Goal: Book appointment/travel/reservation

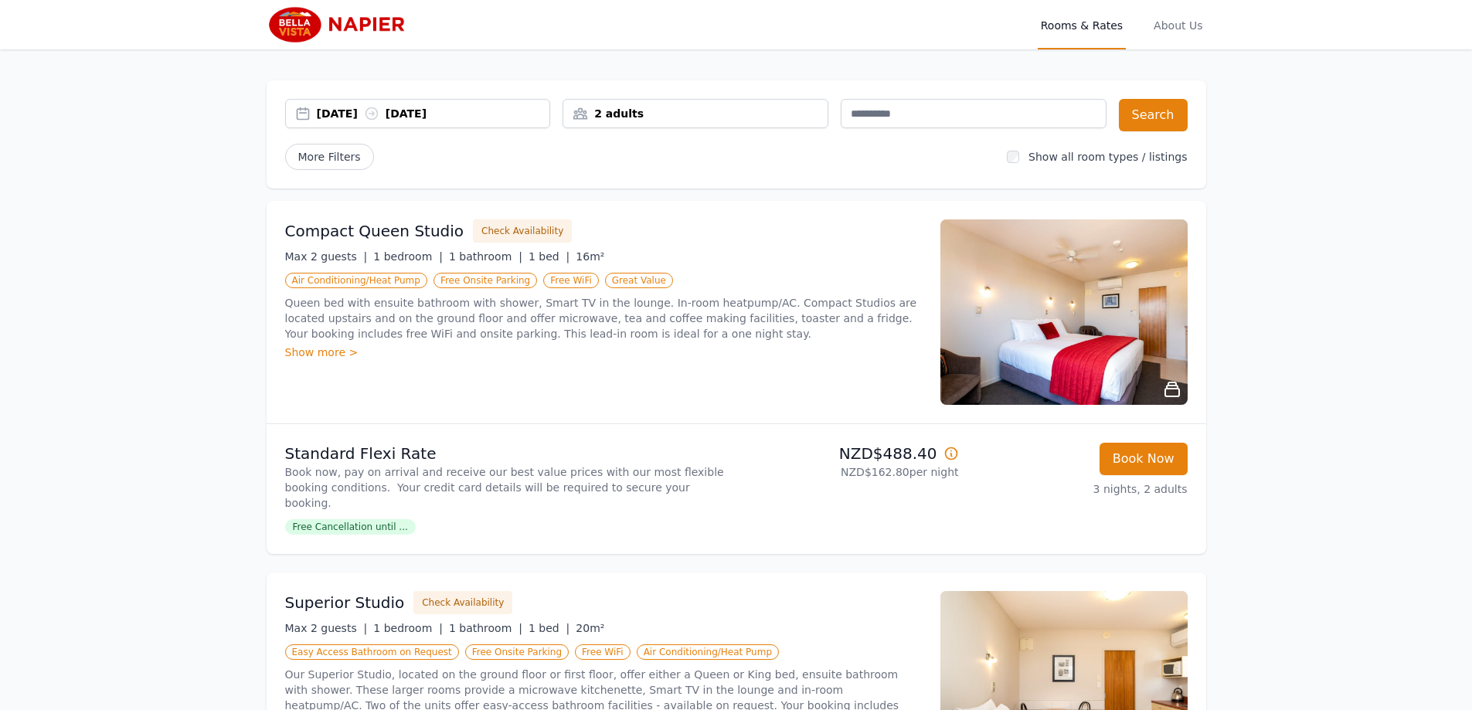
click at [312, 22] on img at bounding box center [341, 24] width 148 height 37
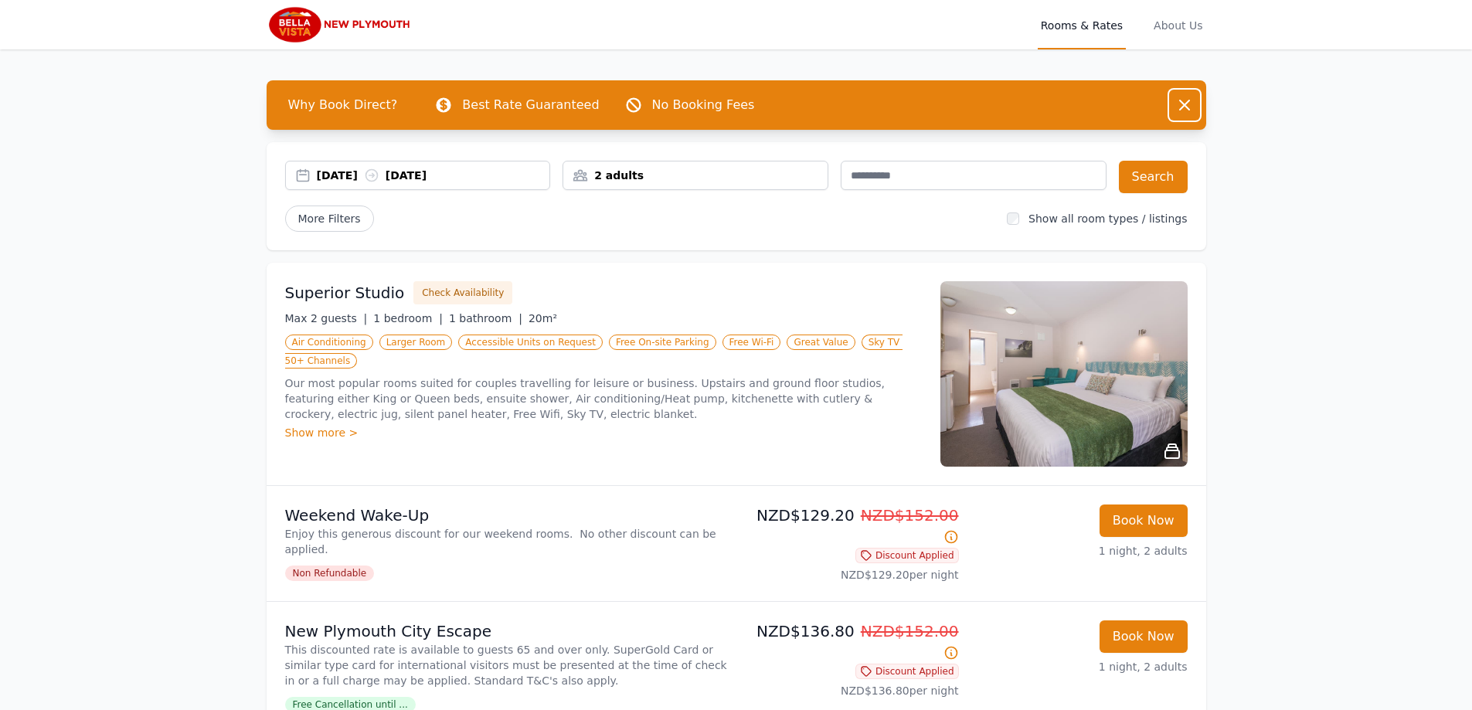
click at [1189, 105] on icon "button" at bounding box center [1184, 105] width 19 height 19
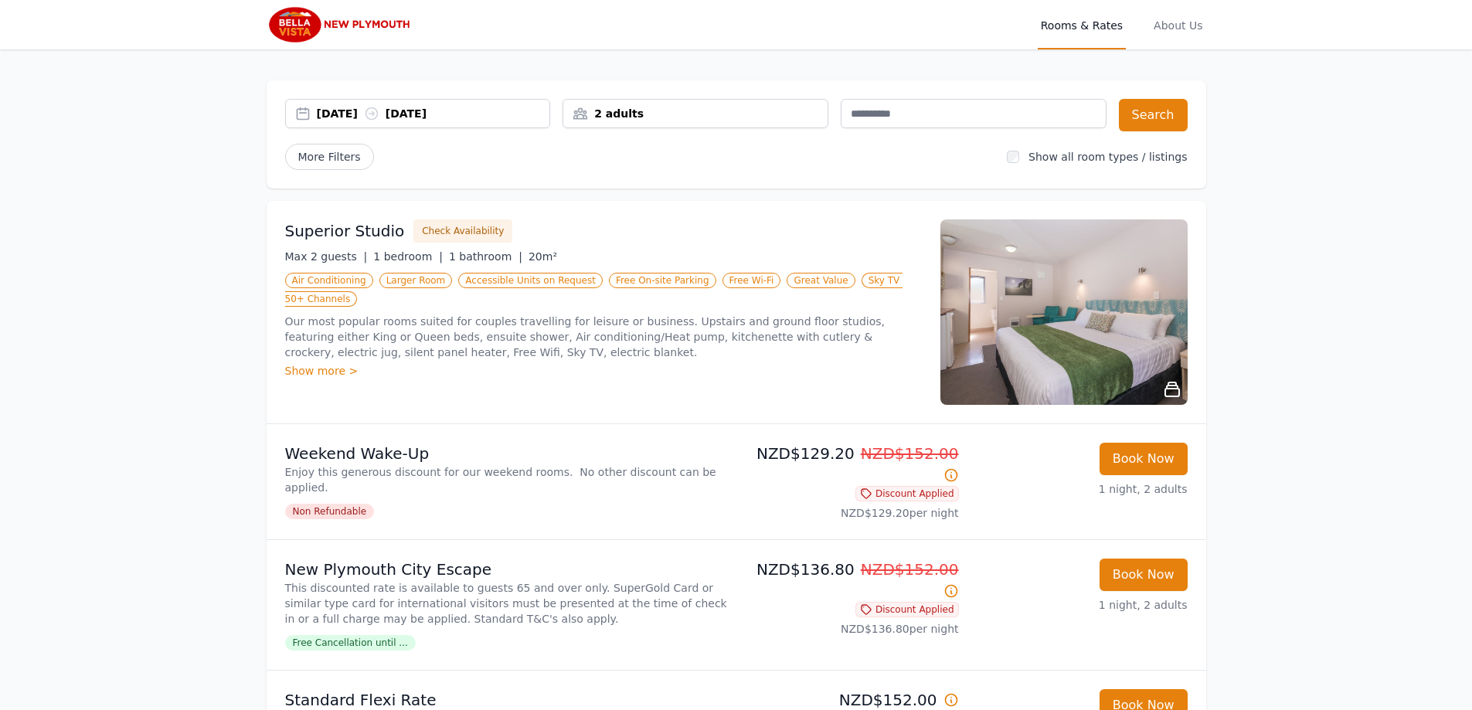
click at [357, 26] on img at bounding box center [341, 24] width 148 height 37
